Goal: Use online tool/utility: Utilize a website feature to perform a specific function

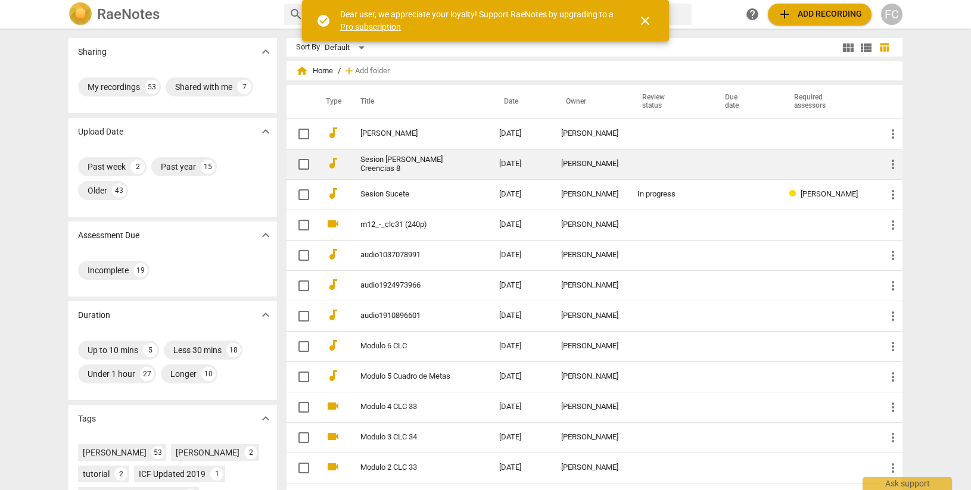
click at [380, 162] on link "Sesion [PERSON_NAME] Creencias 8" at bounding box center [408, 164] width 96 height 18
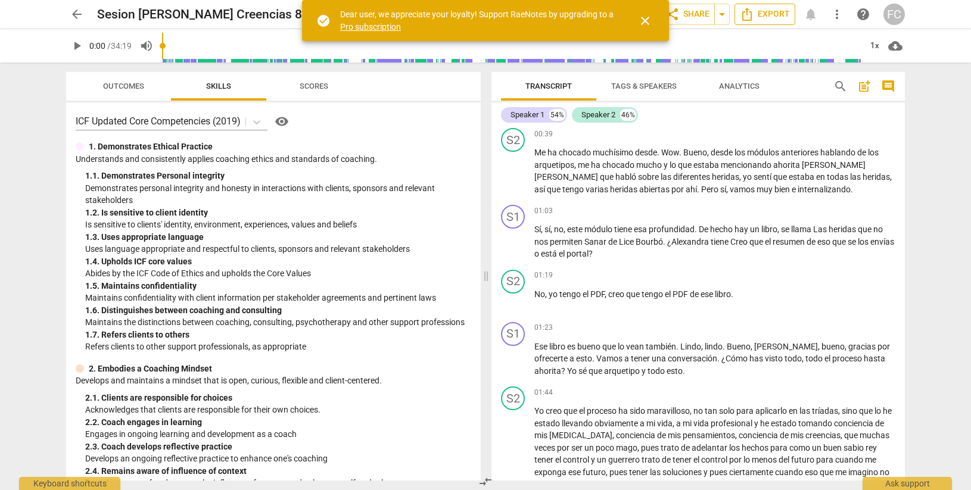
scroll to position [485, 0]
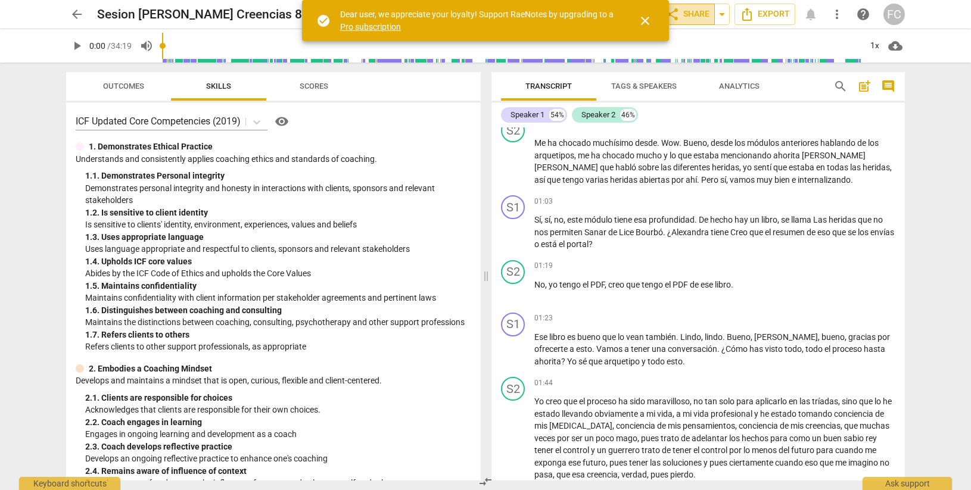
click at [694, 15] on span "share Share" at bounding box center [687, 14] width 44 height 14
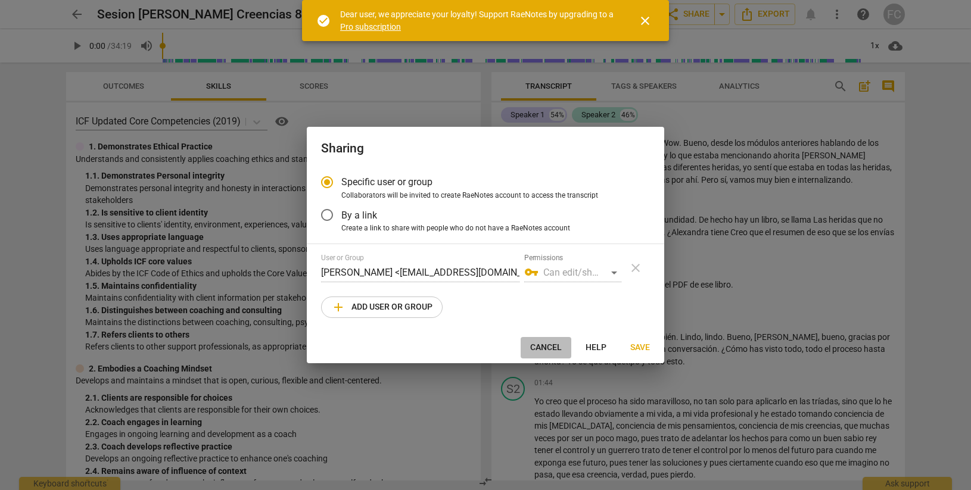
click at [548, 347] on span "Cancel" at bounding box center [546, 348] width 32 height 12
radio input "false"
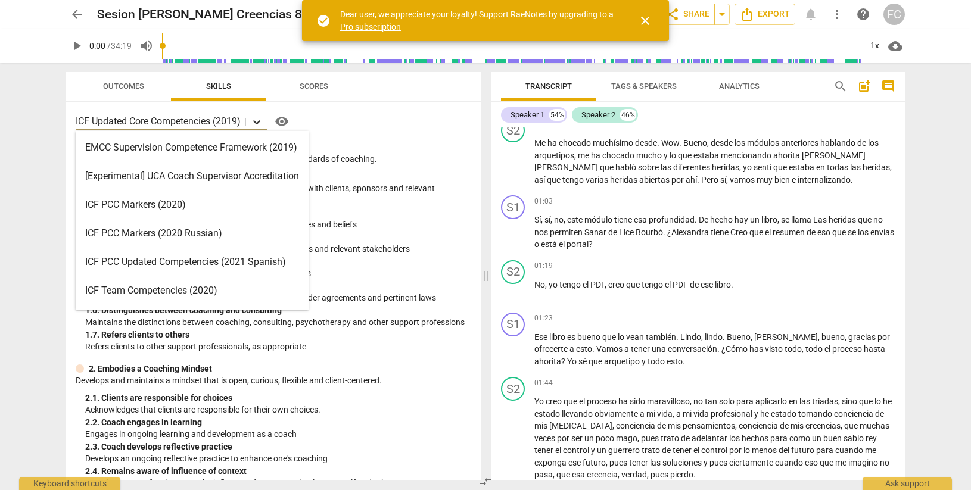
click at [257, 120] on icon at bounding box center [256, 122] width 7 height 4
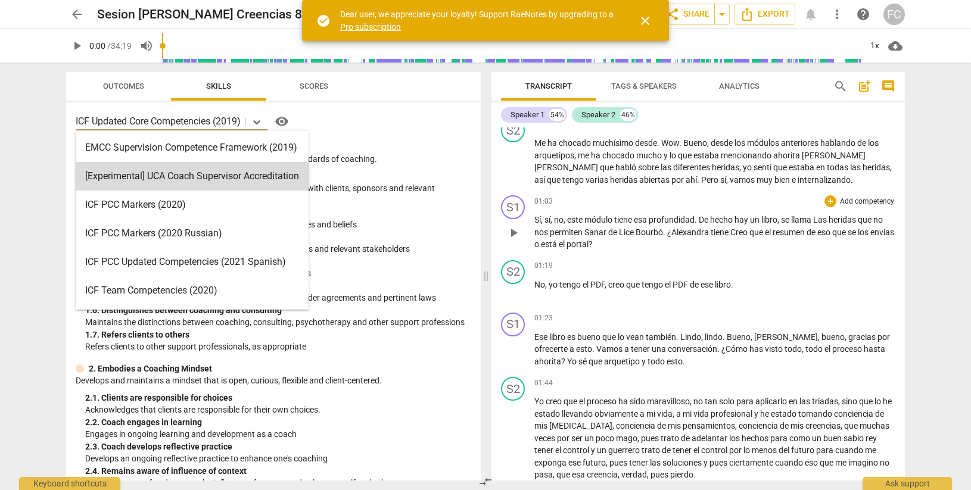
click at [725, 205] on div "01:03 + Add competency keyboard_arrow_right" at bounding box center [714, 201] width 361 height 12
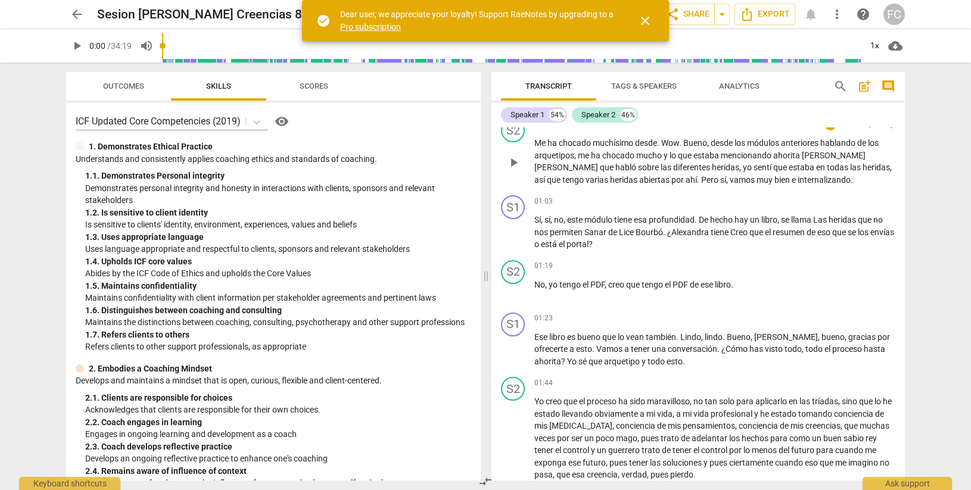
click at [826, 166] on span "todas" at bounding box center [837, 168] width 23 height 10
drag, startPoint x: 647, startPoint y: 18, endPoint x: 641, endPoint y: 24, distance: 7.6
click at [647, 18] on span "close" at bounding box center [645, 21] width 14 height 14
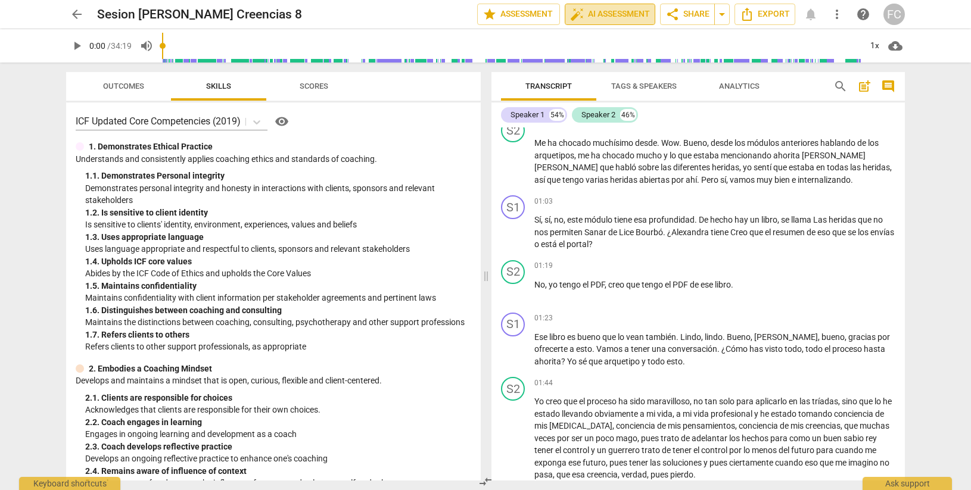
click at [618, 13] on span "auto_fix_high AI Assessment" at bounding box center [610, 14] width 80 height 14
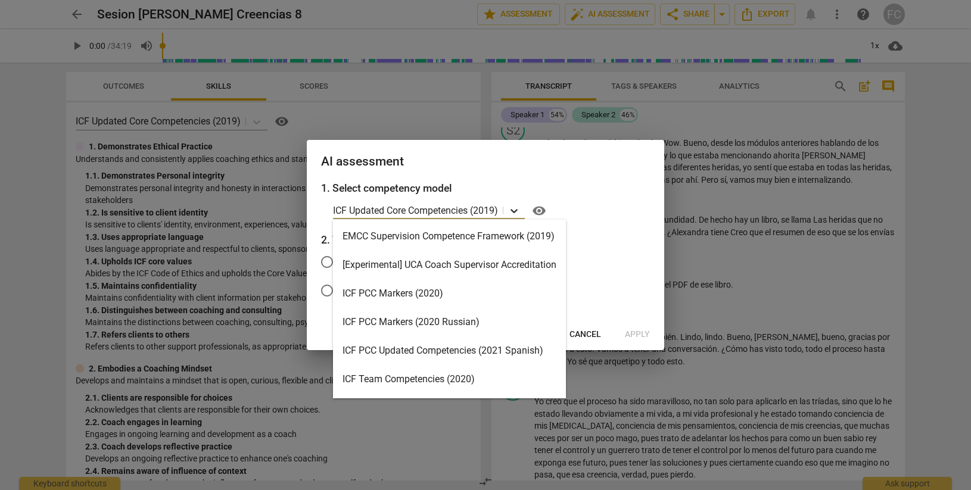
click at [517, 209] on icon at bounding box center [514, 211] width 12 height 12
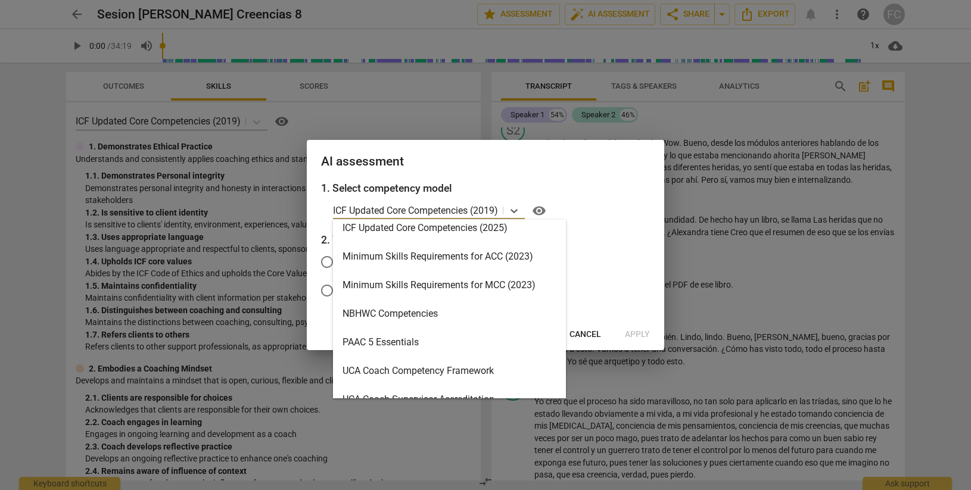
scroll to position [283, 0]
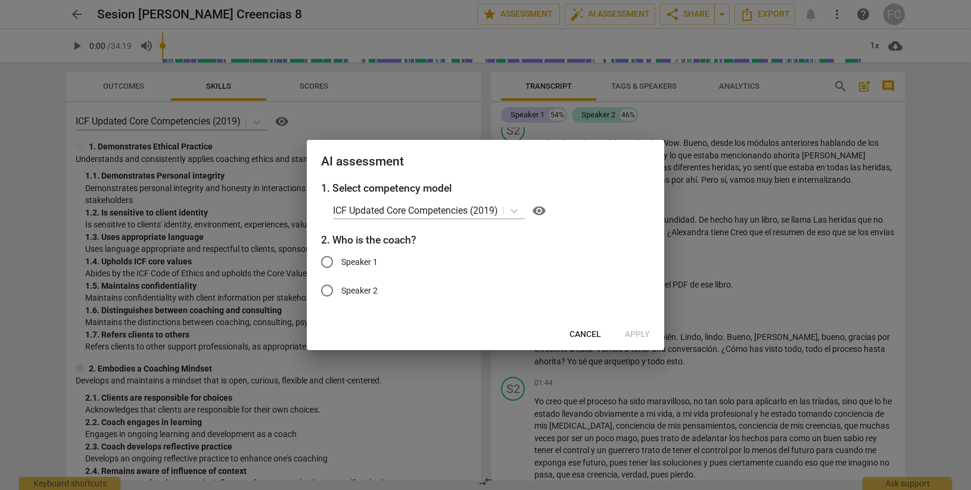
click at [591, 158] on h2 "AI assessment" at bounding box center [485, 161] width 329 height 15
drag, startPoint x: 605, startPoint y: 160, endPoint x: 493, endPoint y: 145, distance: 113.0
click at [492, 145] on div "AI assessment" at bounding box center [485, 160] width 357 height 41
click at [586, 336] on span "Cancel" at bounding box center [585, 335] width 32 height 12
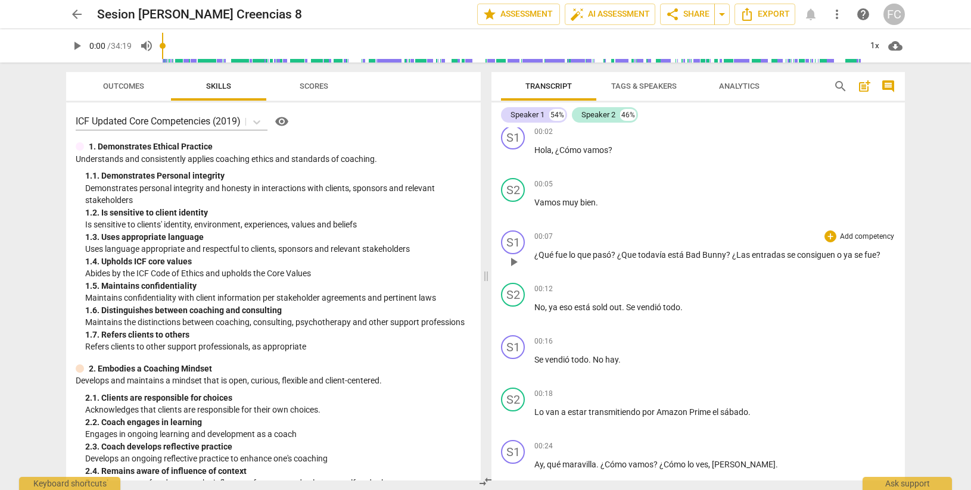
scroll to position [0, 0]
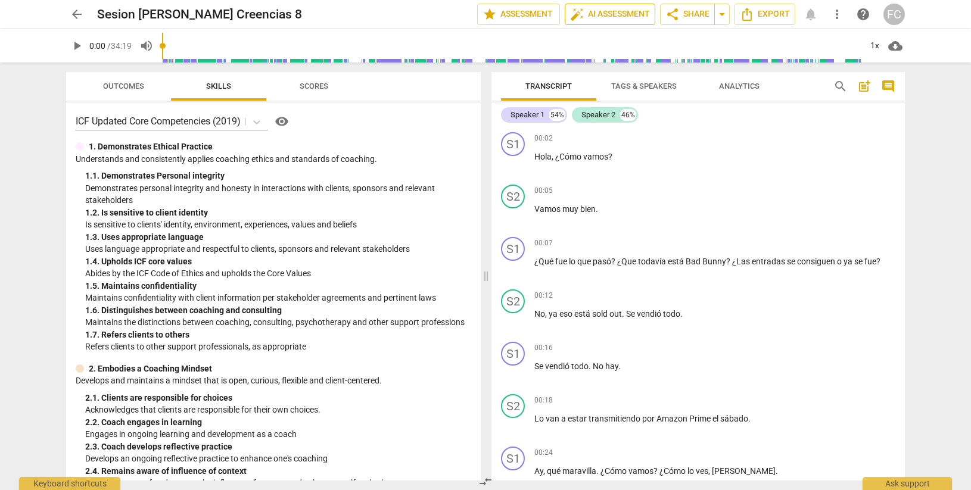
click at [609, 10] on span "auto_fix_high AI Assessment" at bounding box center [610, 14] width 80 height 14
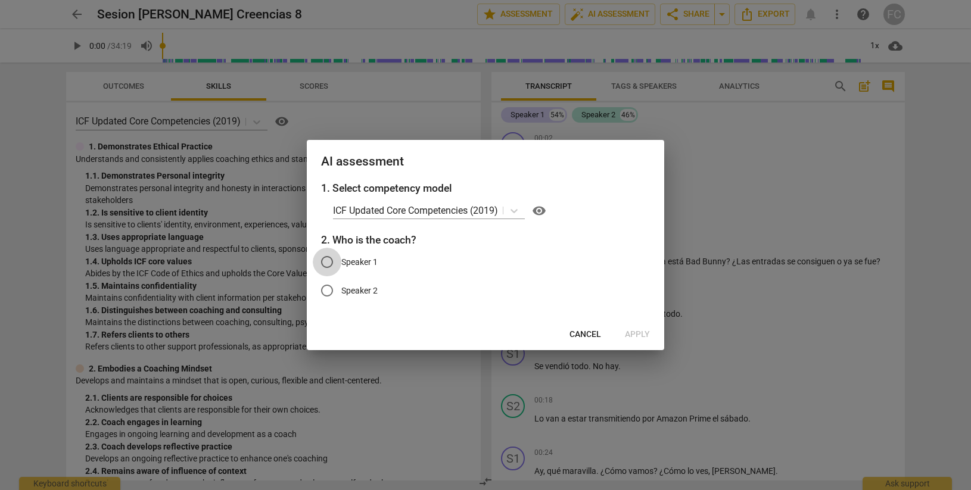
click at [326, 261] on input "Speaker 1" at bounding box center [327, 262] width 29 height 29
radio input "true"
click at [635, 336] on span "Apply" at bounding box center [637, 335] width 25 height 12
